Goal: Transaction & Acquisition: Purchase product/service

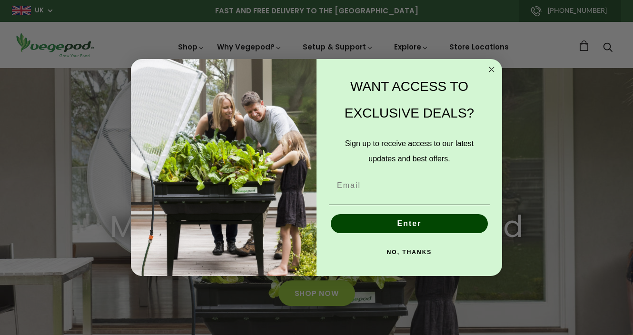
click at [493, 66] on circle "Close dialog" at bounding box center [491, 69] width 11 height 11
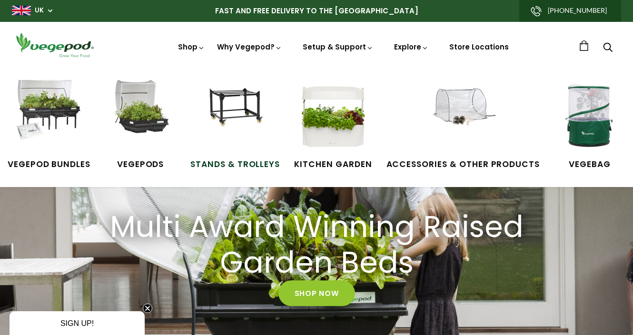
scroll to position [0, 150]
click at [577, 130] on img at bounding box center [589, 115] width 71 height 71
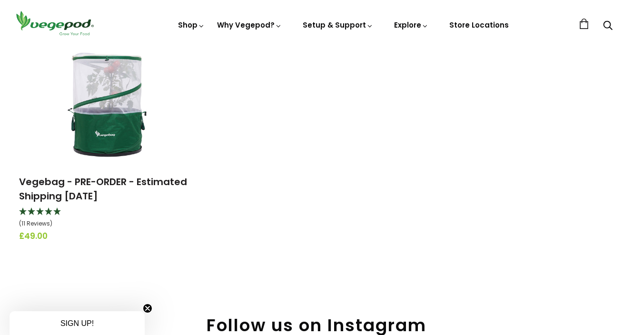
scroll to position [135, 0]
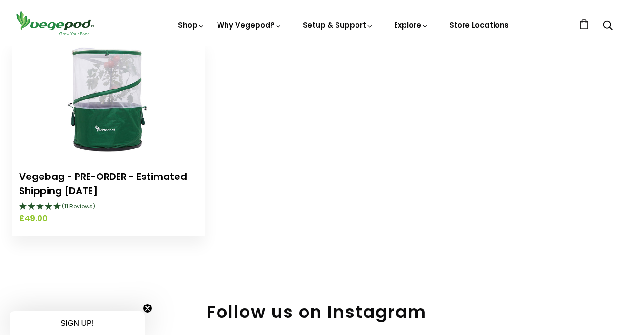
click at [76, 175] on link "Vegebag - PRE-ORDER - Estimated Shipping [DATE]" at bounding box center [103, 184] width 168 height 28
